Goal: Navigation & Orientation: Find specific page/section

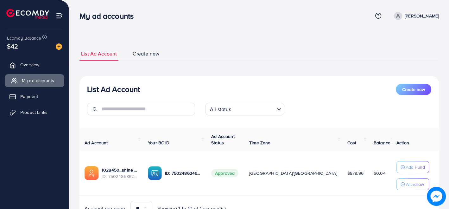
click at [34, 81] on span "My ad accounts" at bounding box center [38, 80] width 32 height 6
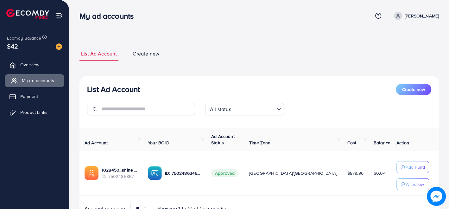
click at [34, 81] on span "My ad accounts" at bounding box center [38, 80] width 32 height 6
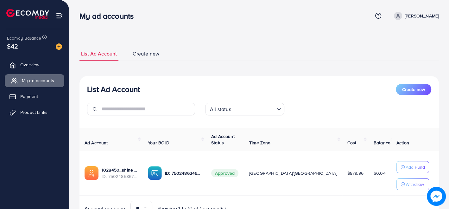
click at [34, 81] on span "My ad accounts" at bounding box center [38, 80] width 32 height 6
click at [361, 19] on div "My ad accounts" at bounding box center [226, 15] width 293 height 9
